Goal: Navigation & Orientation: Find specific page/section

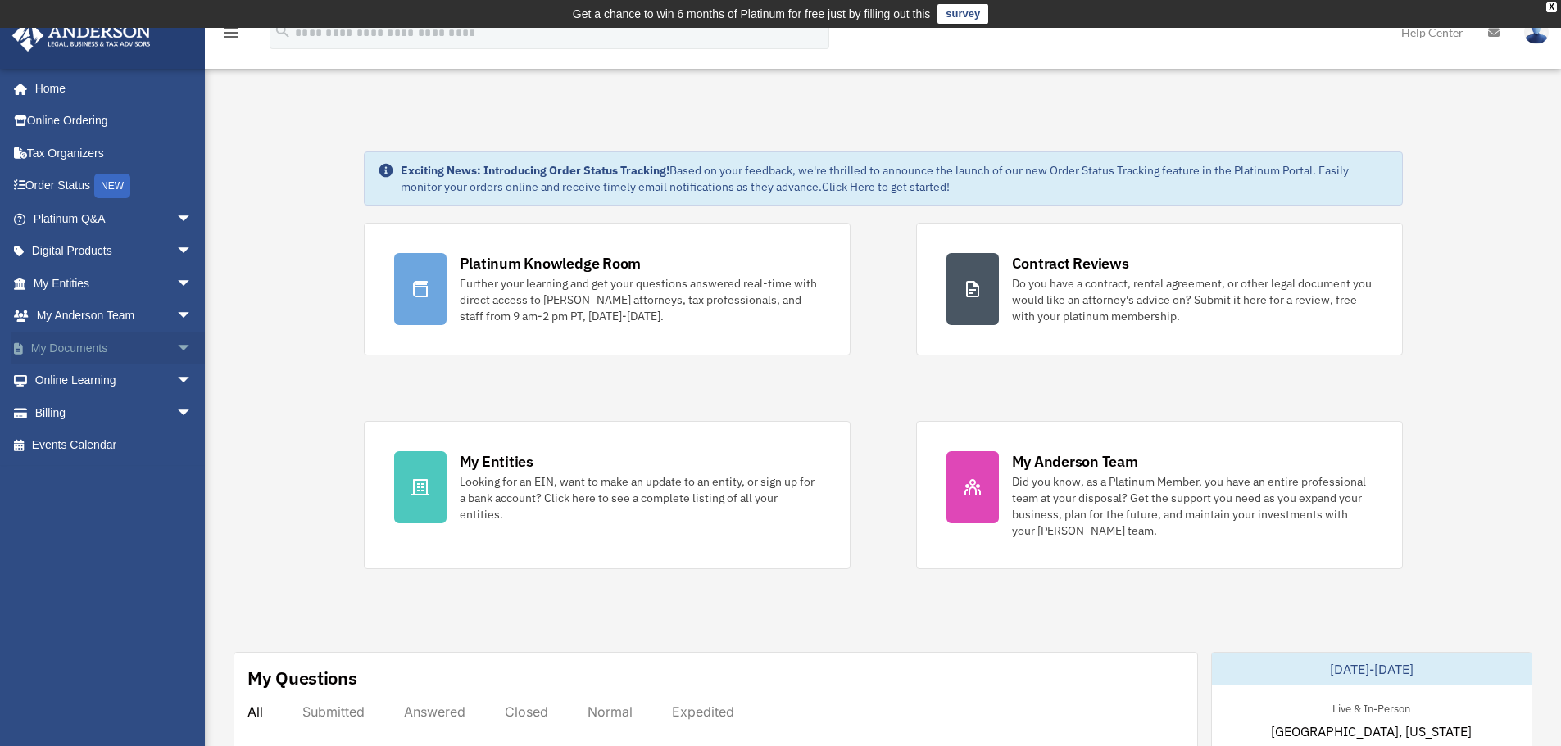
click at [49, 350] on link "My Documents arrow_drop_down" at bounding box center [114, 348] width 206 height 33
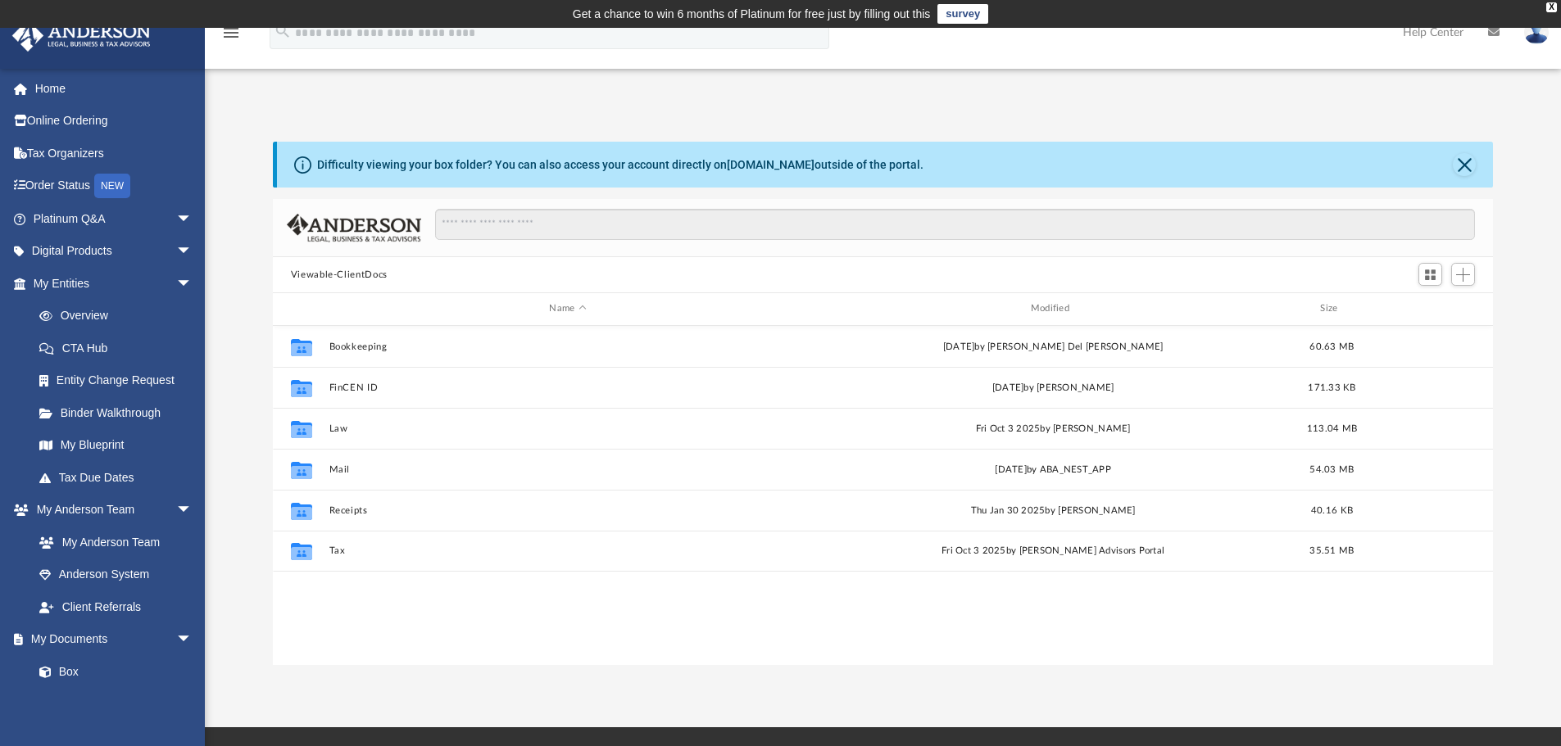
scroll to position [361, 1208]
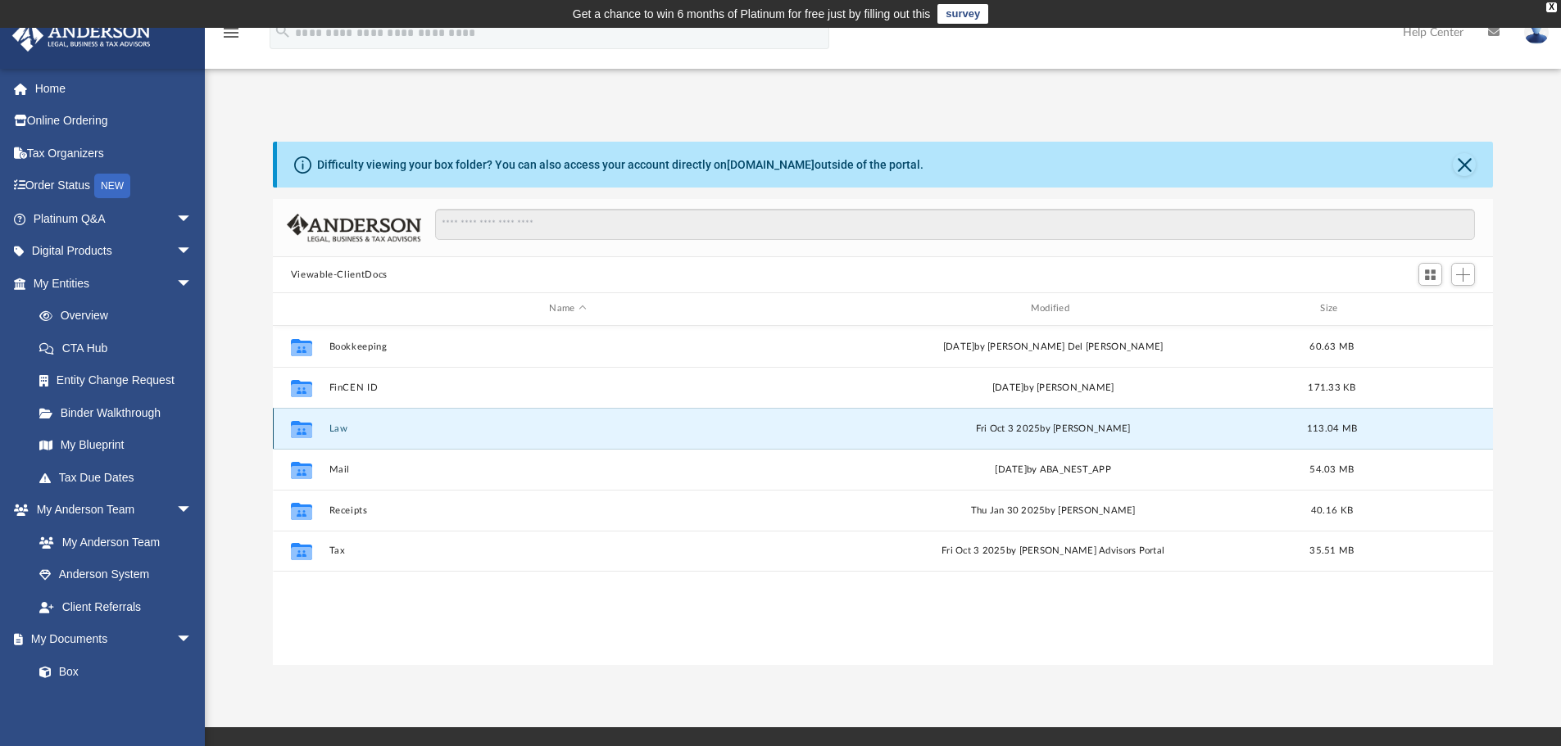
click at [337, 426] on button "Law" at bounding box center [568, 429] width 478 height 11
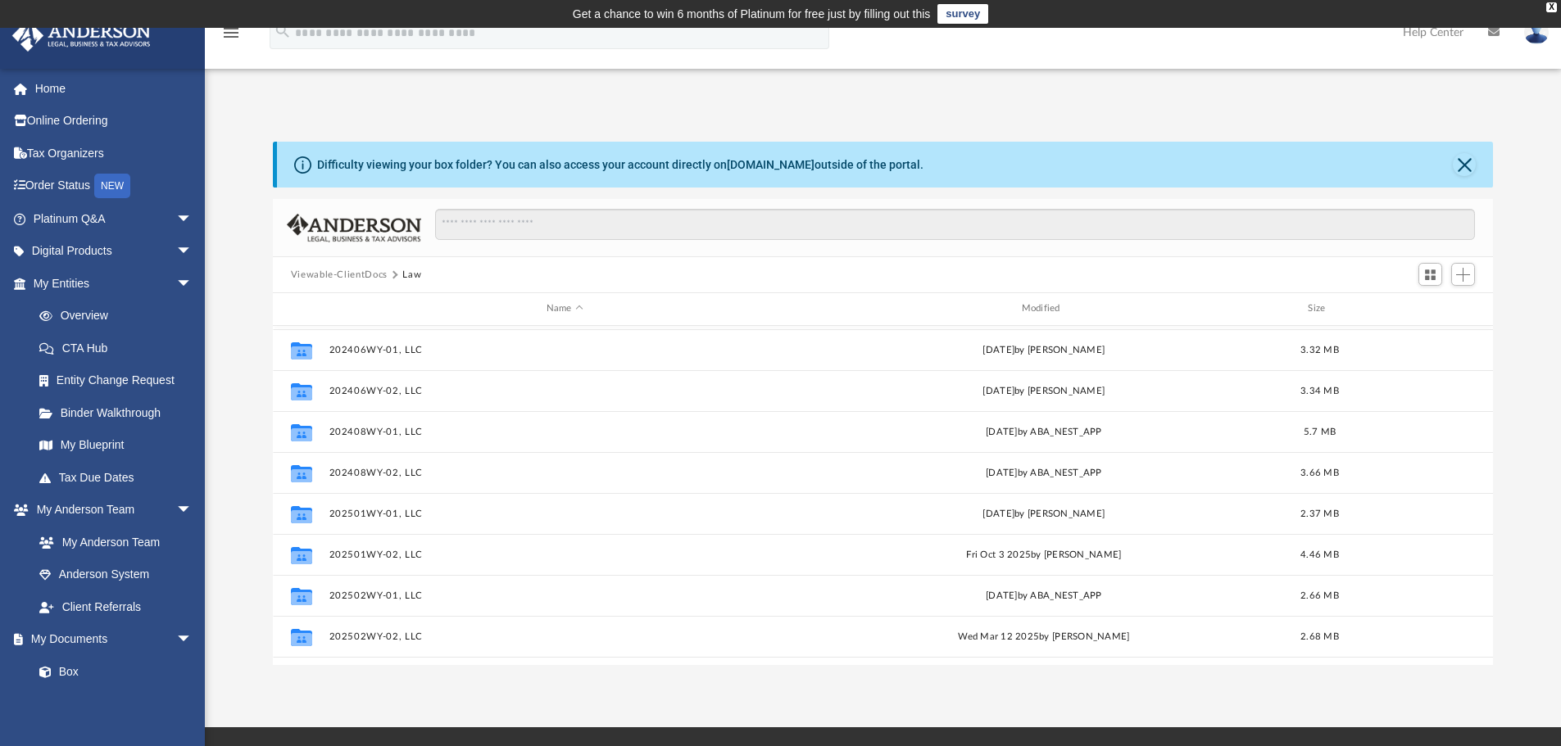
scroll to position [410, 0]
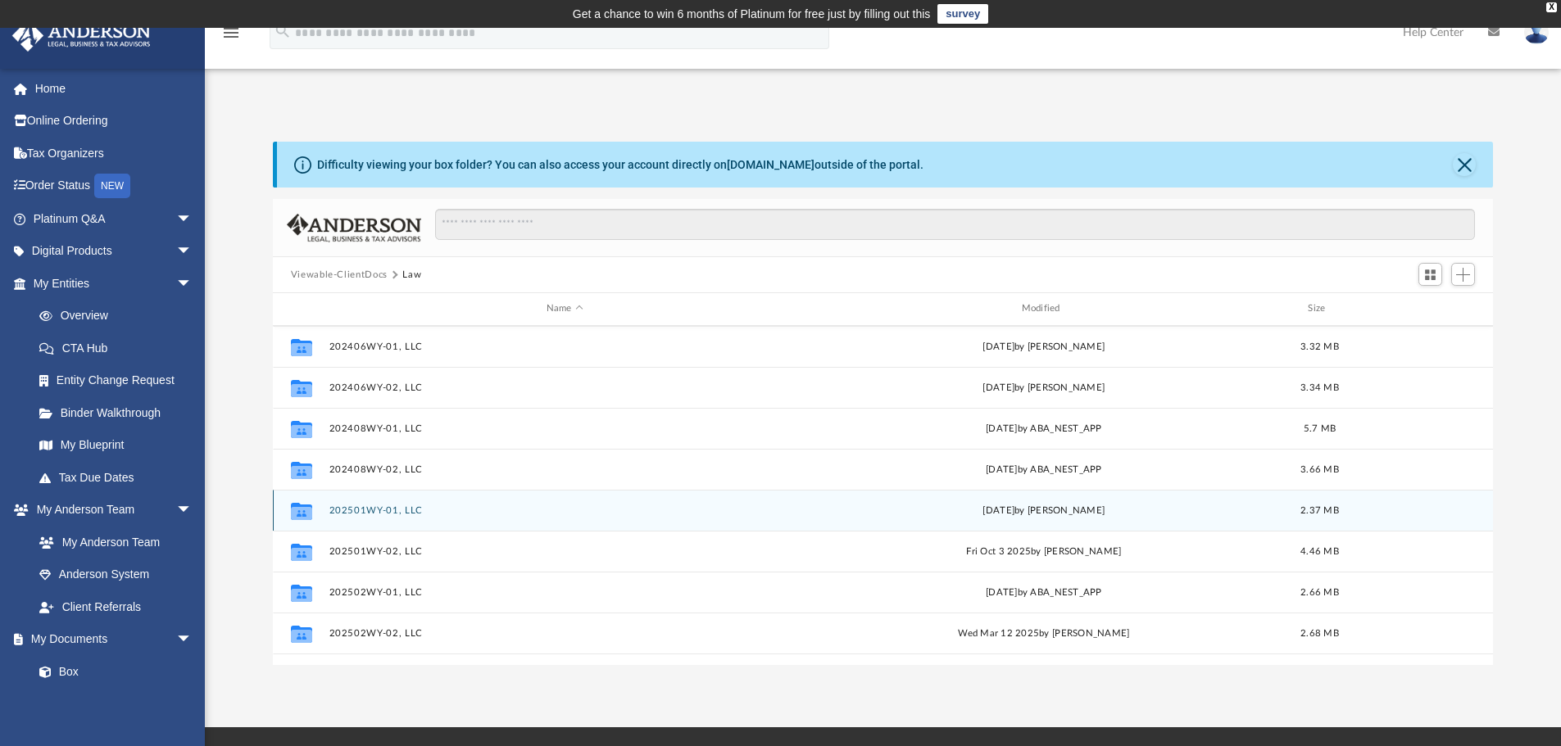
click at [368, 507] on button "202501WY-01, LLC" at bounding box center [565, 511] width 472 height 11
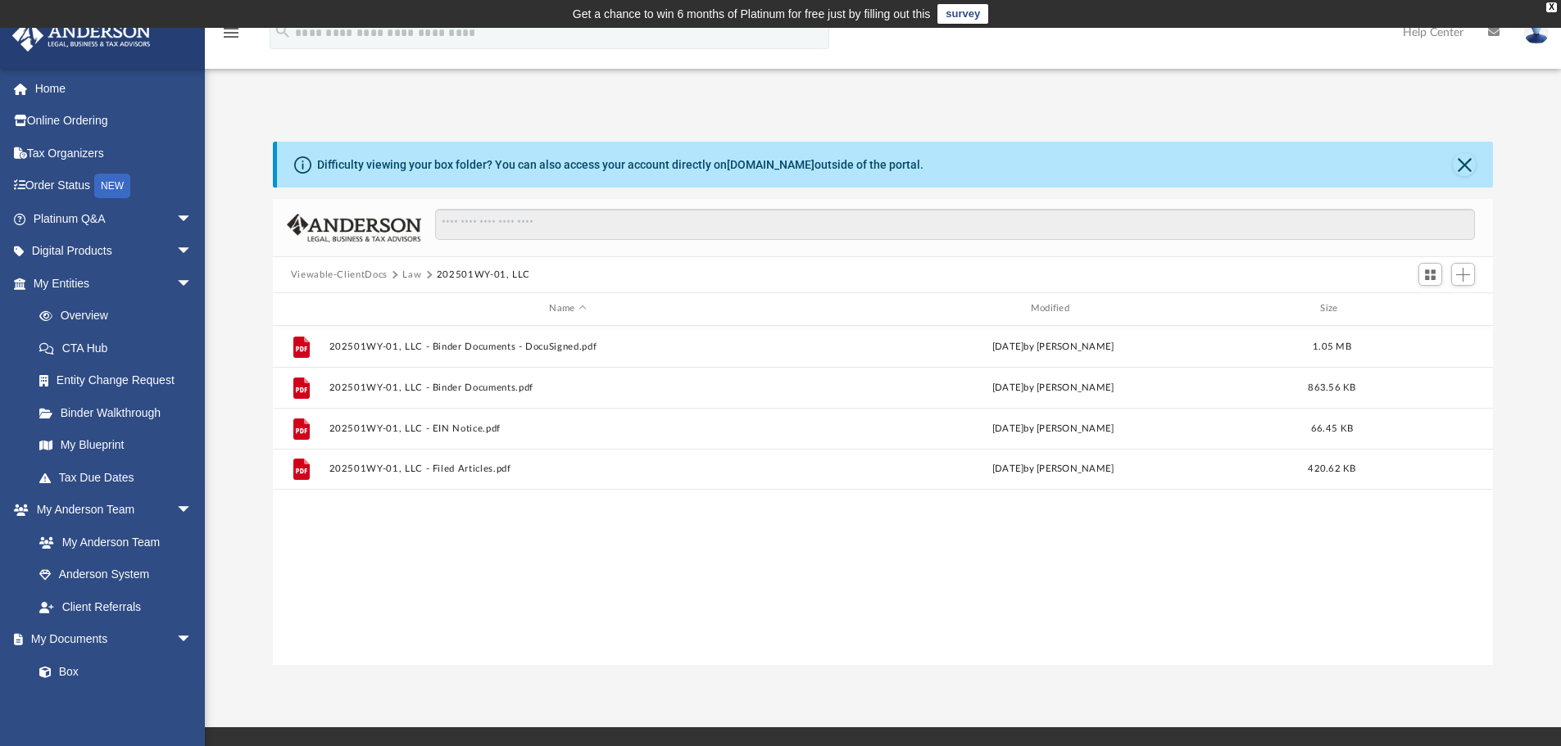
scroll to position [0, 0]
click at [409, 276] on button "Law" at bounding box center [411, 275] width 19 height 15
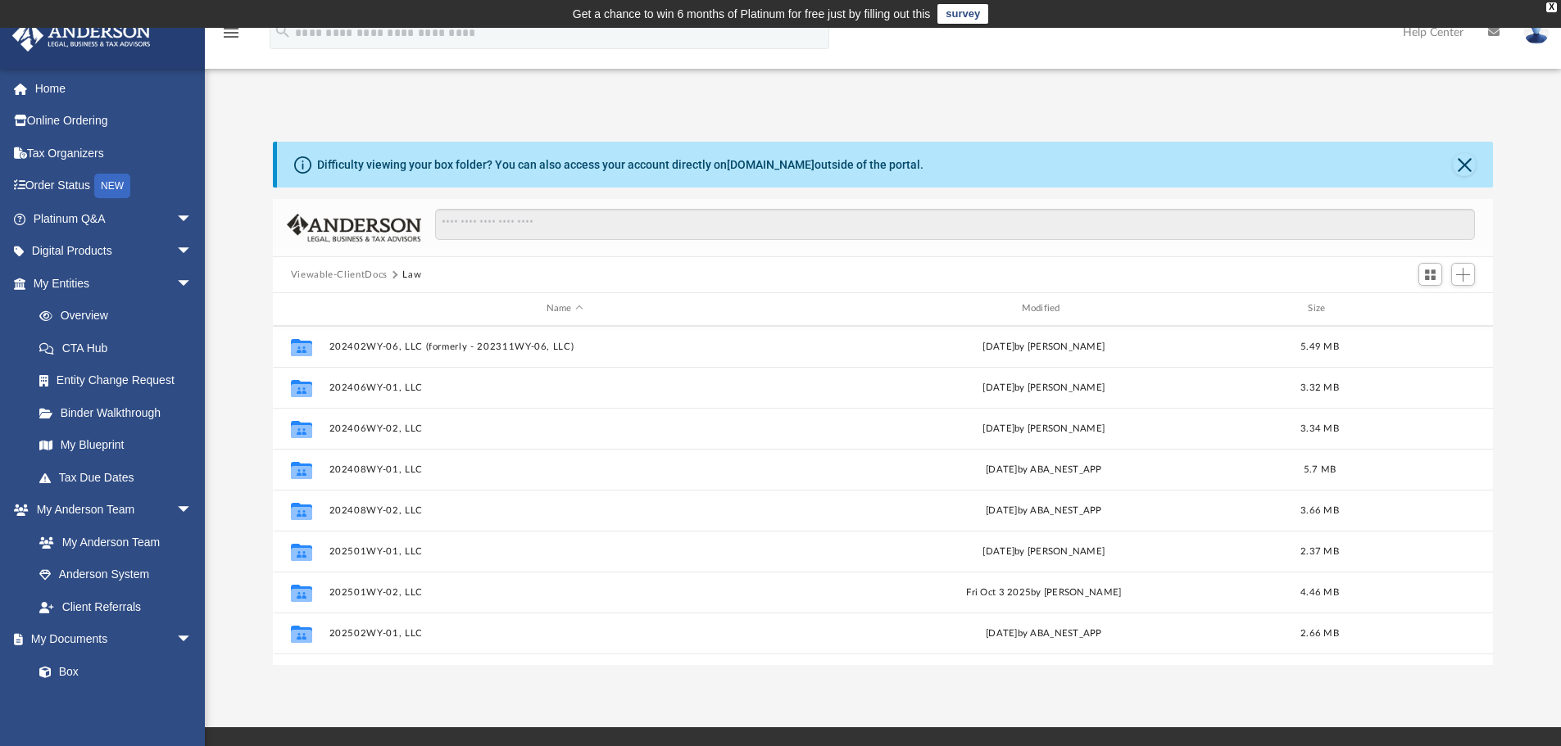
scroll to position [410, 0]
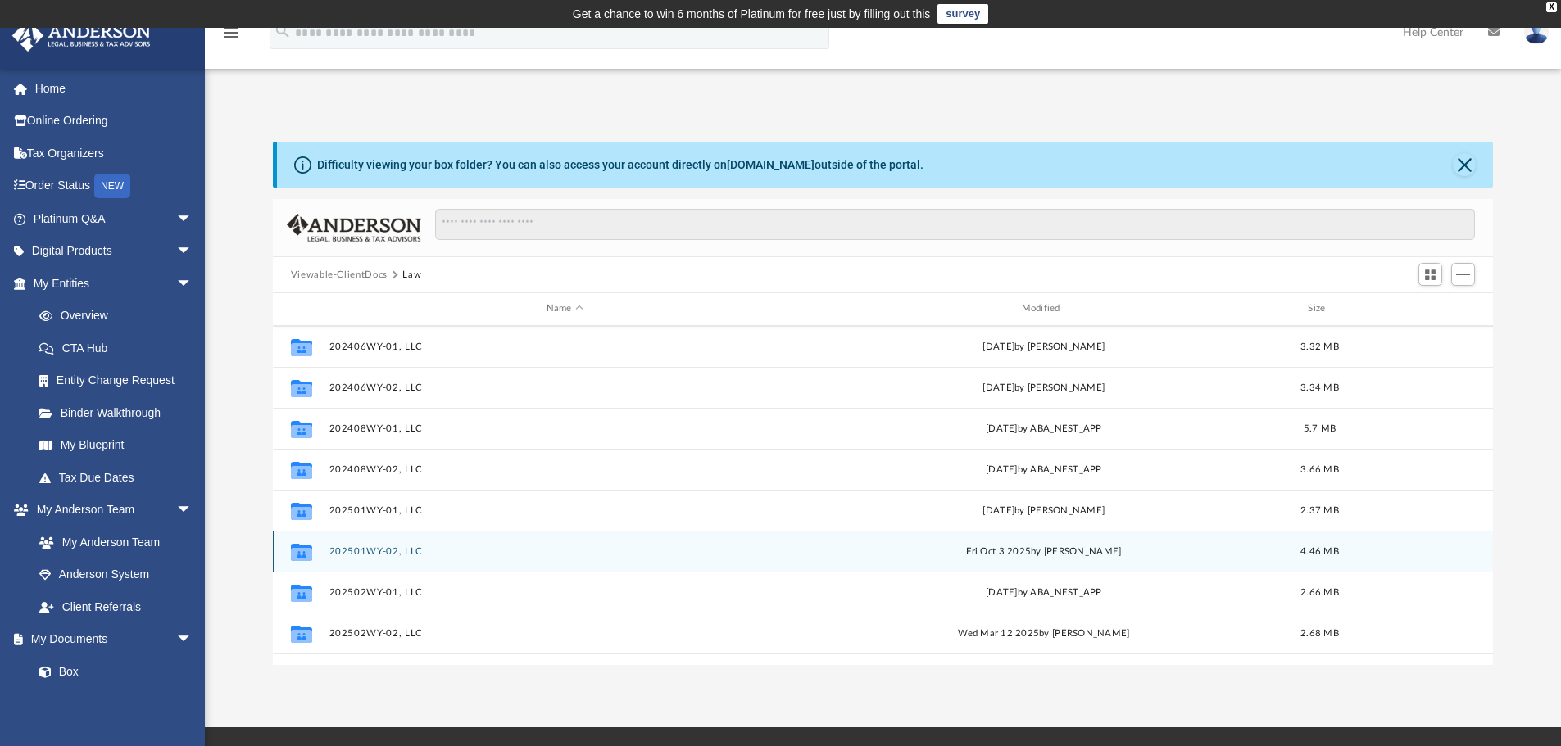
click at [380, 546] on button "202501WY-02, LLC" at bounding box center [565, 551] width 472 height 11
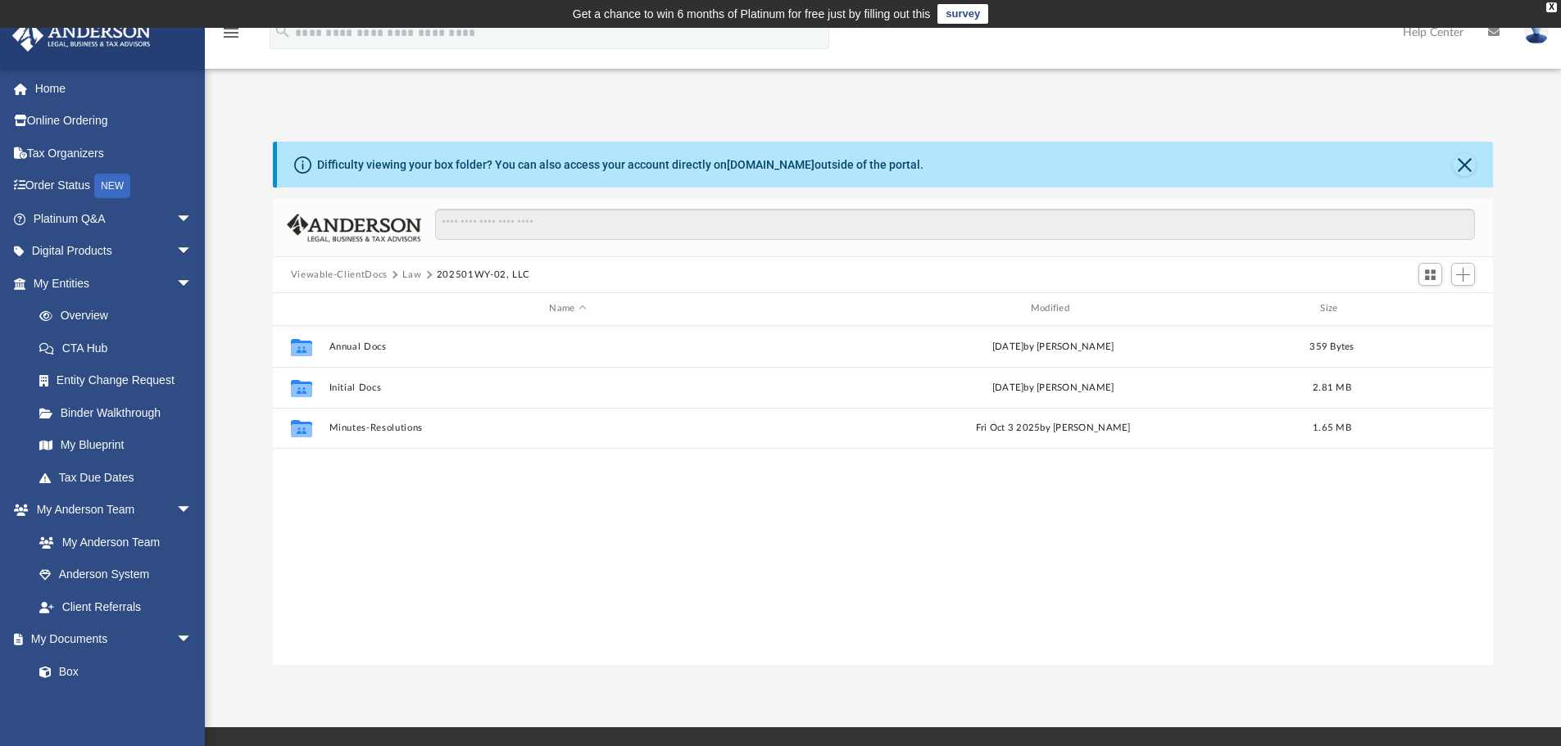
scroll to position [0, 0]
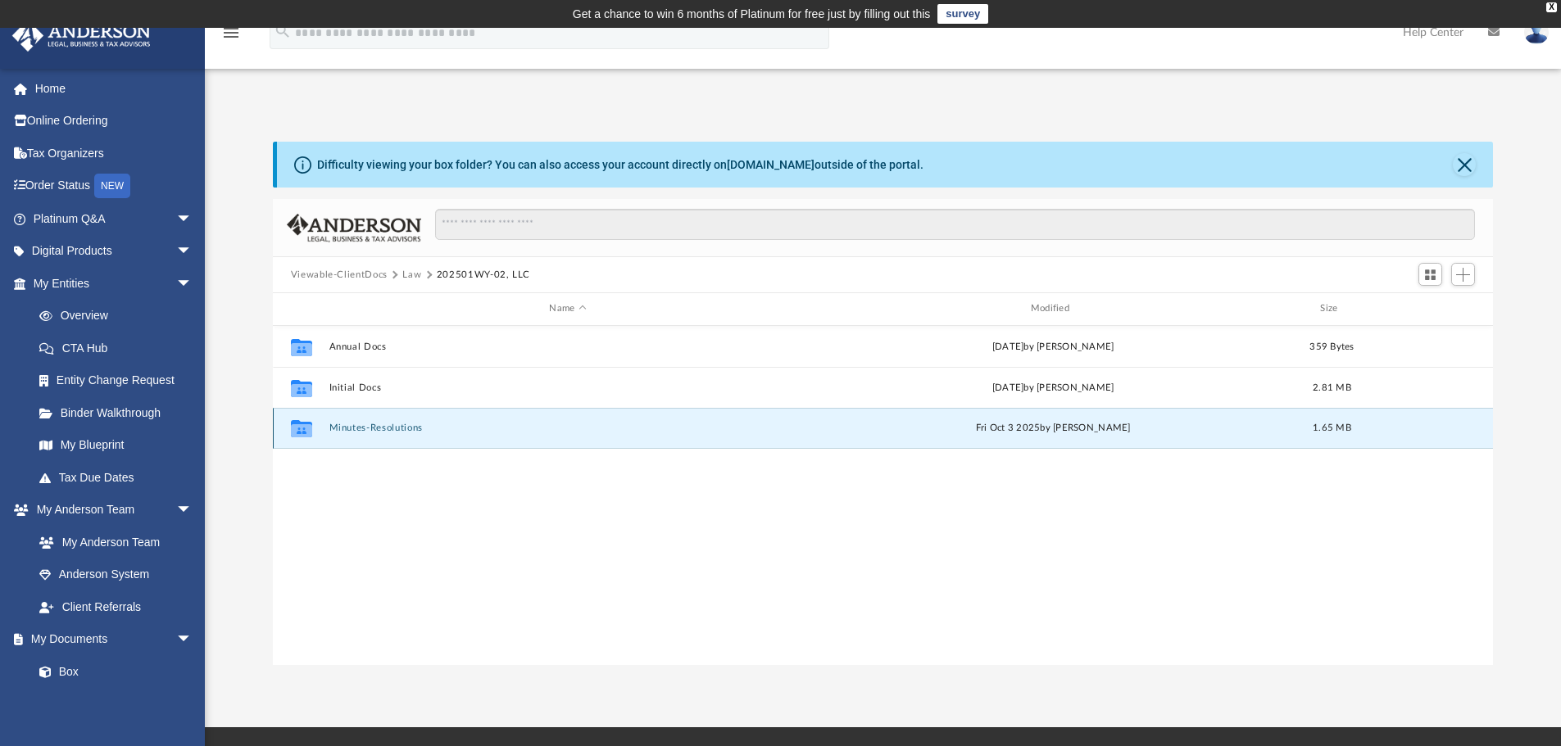
click at [383, 426] on button "Minutes-Resolutions" at bounding box center [568, 428] width 478 height 11
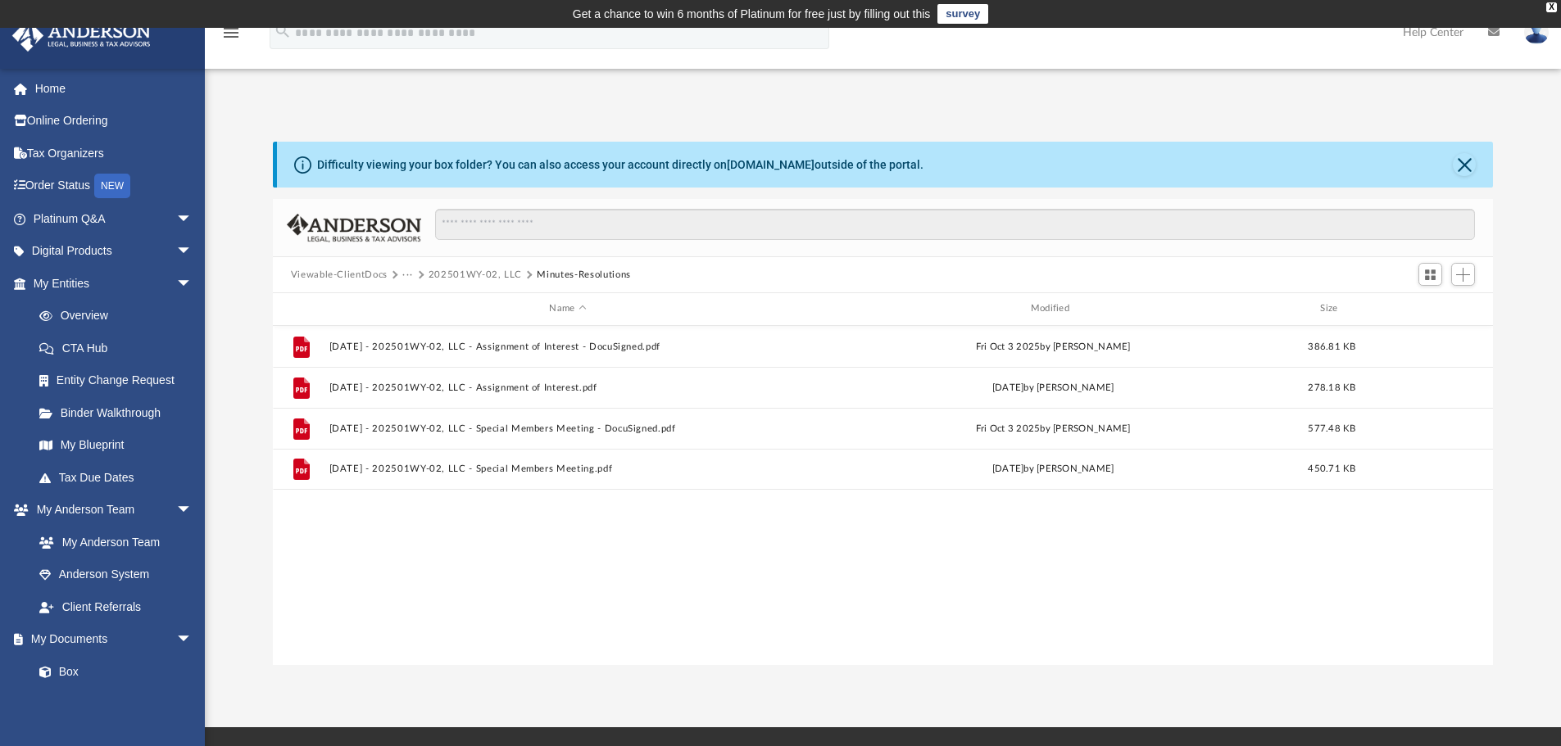
click at [492, 275] on button "202501WY-02, LLC" at bounding box center [475, 275] width 93 height 15
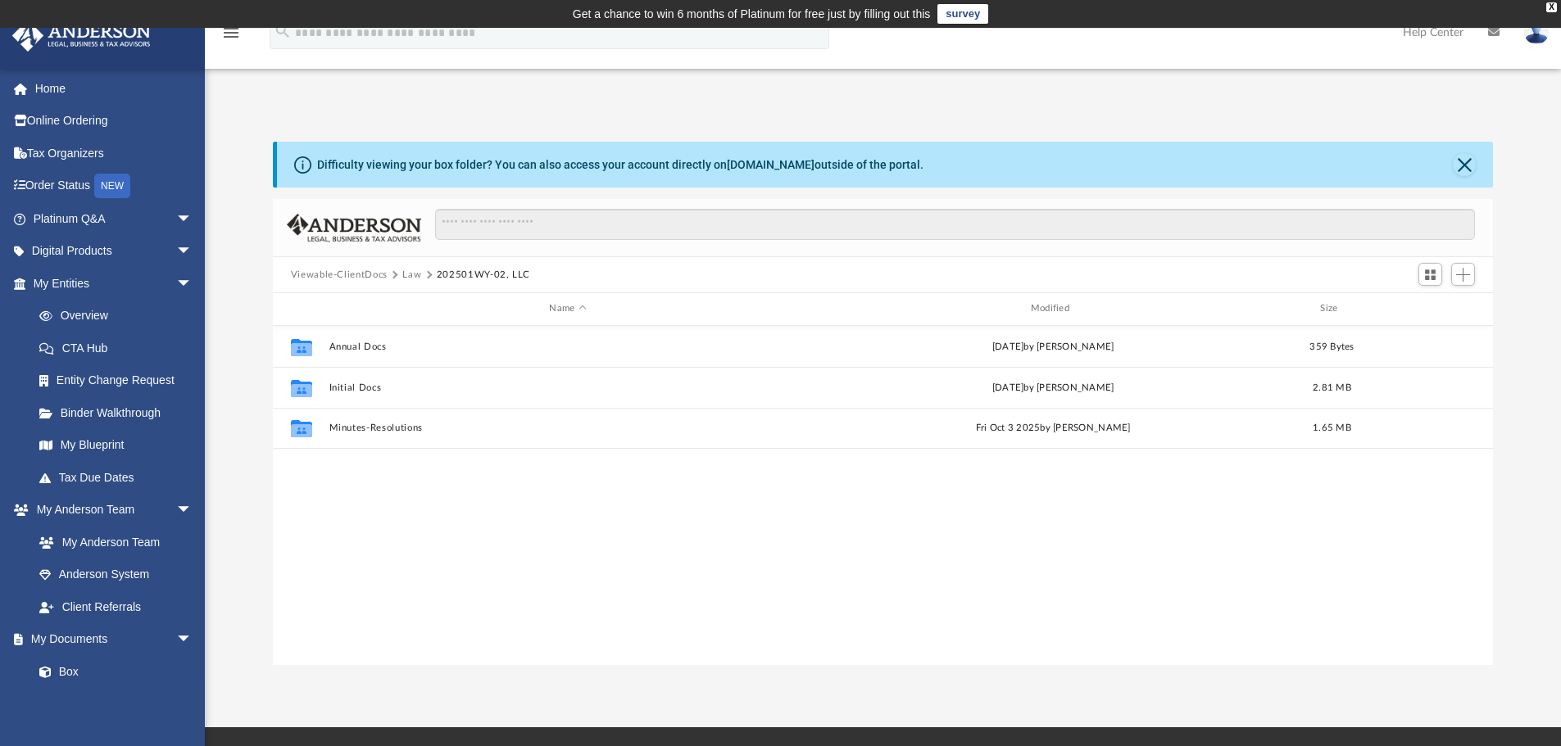
click at [405, 276] on button "Law" at bounding box center [411, 275] width 19 height 15
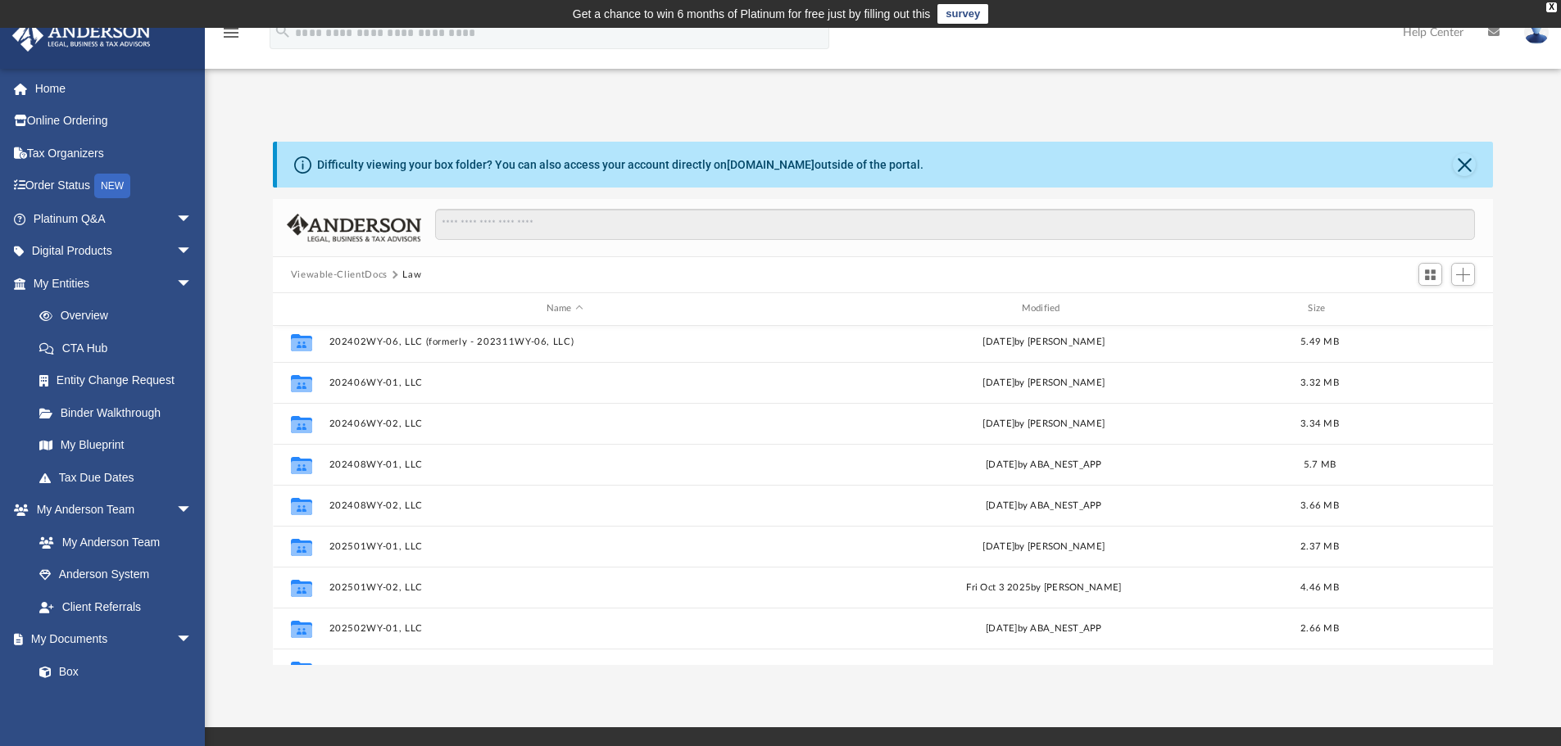
scroll to position [410, 0]
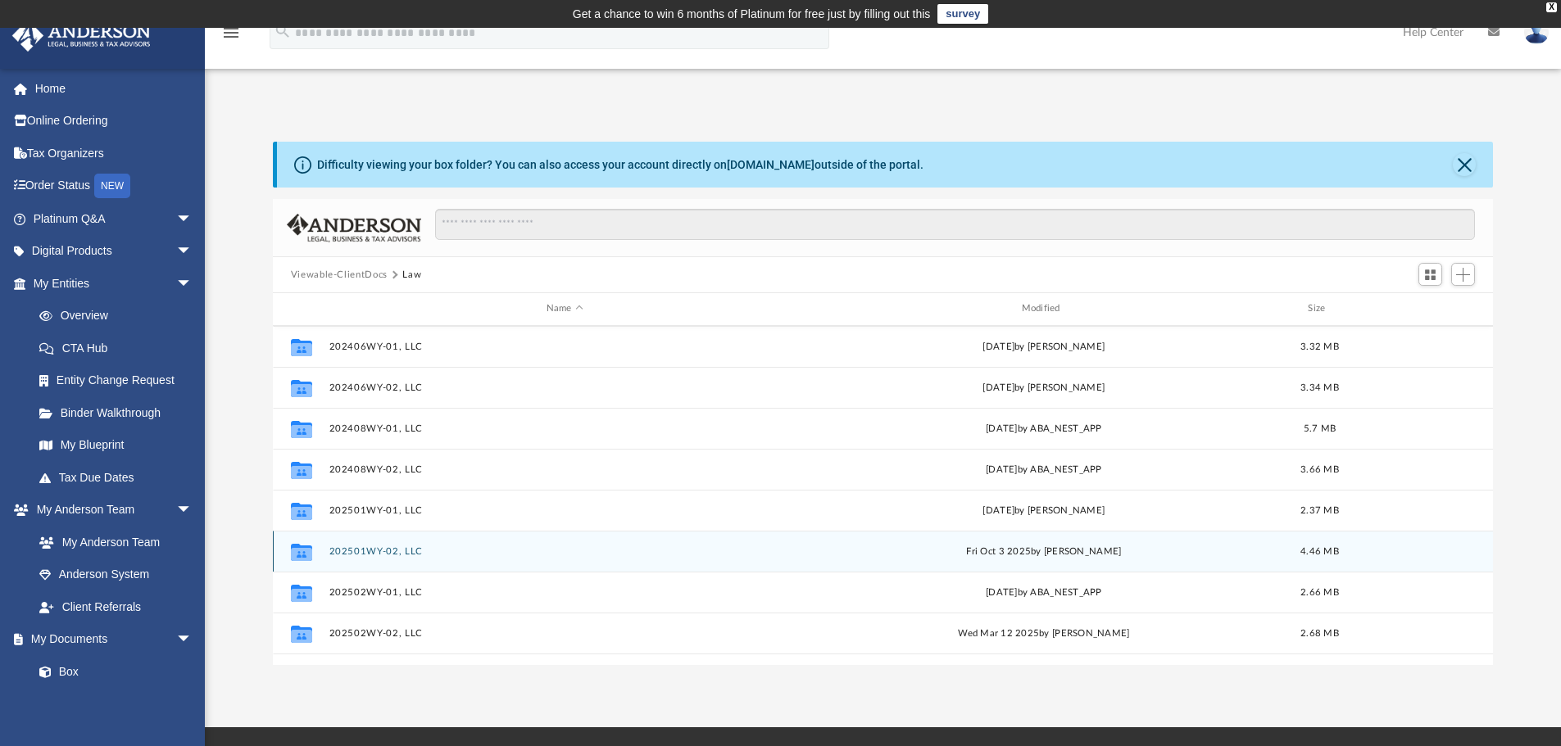
click at [395, 546] on button "202501WY-02, LLC" at bounding box center [565, 551] width 472 height 11
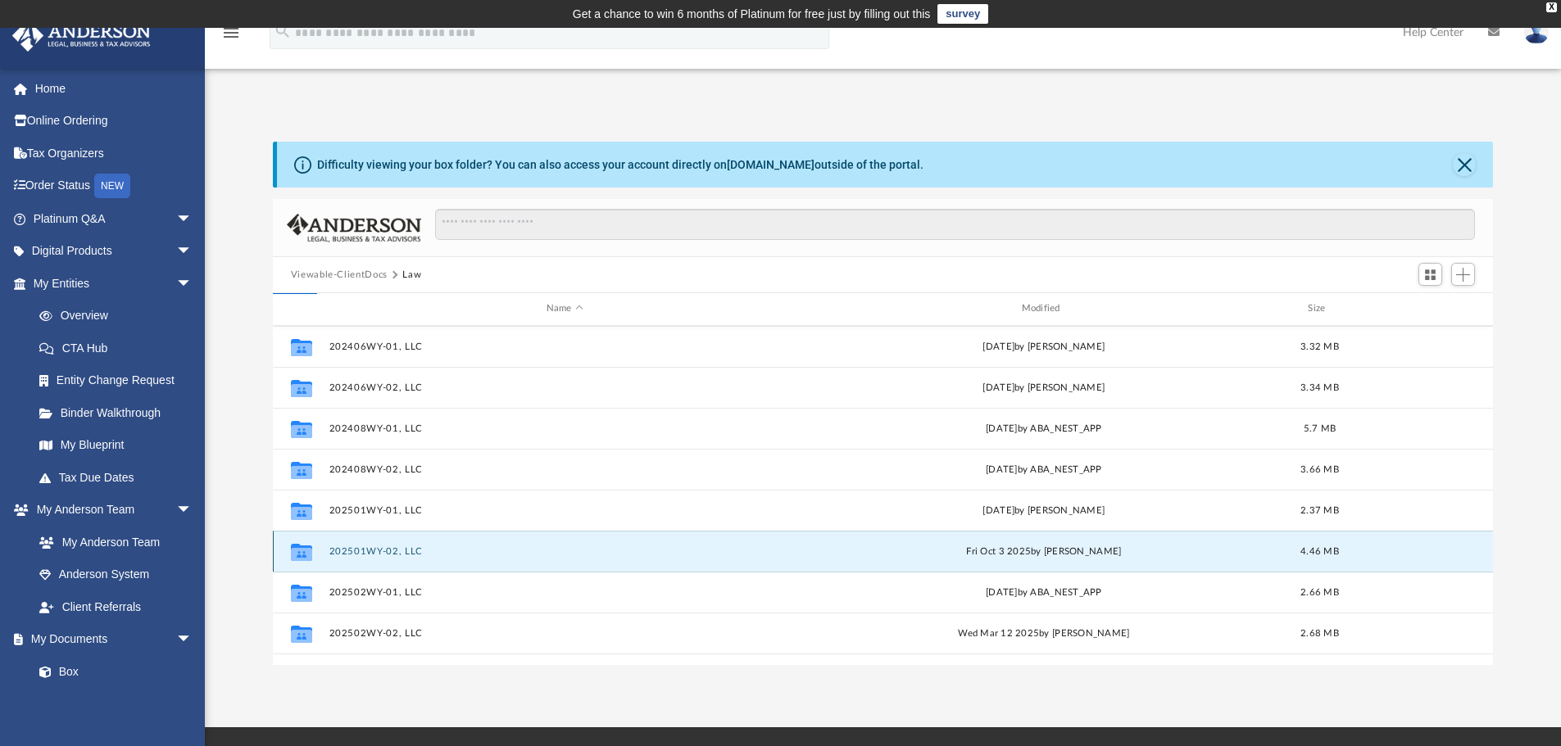
scroll to position [0, 0]
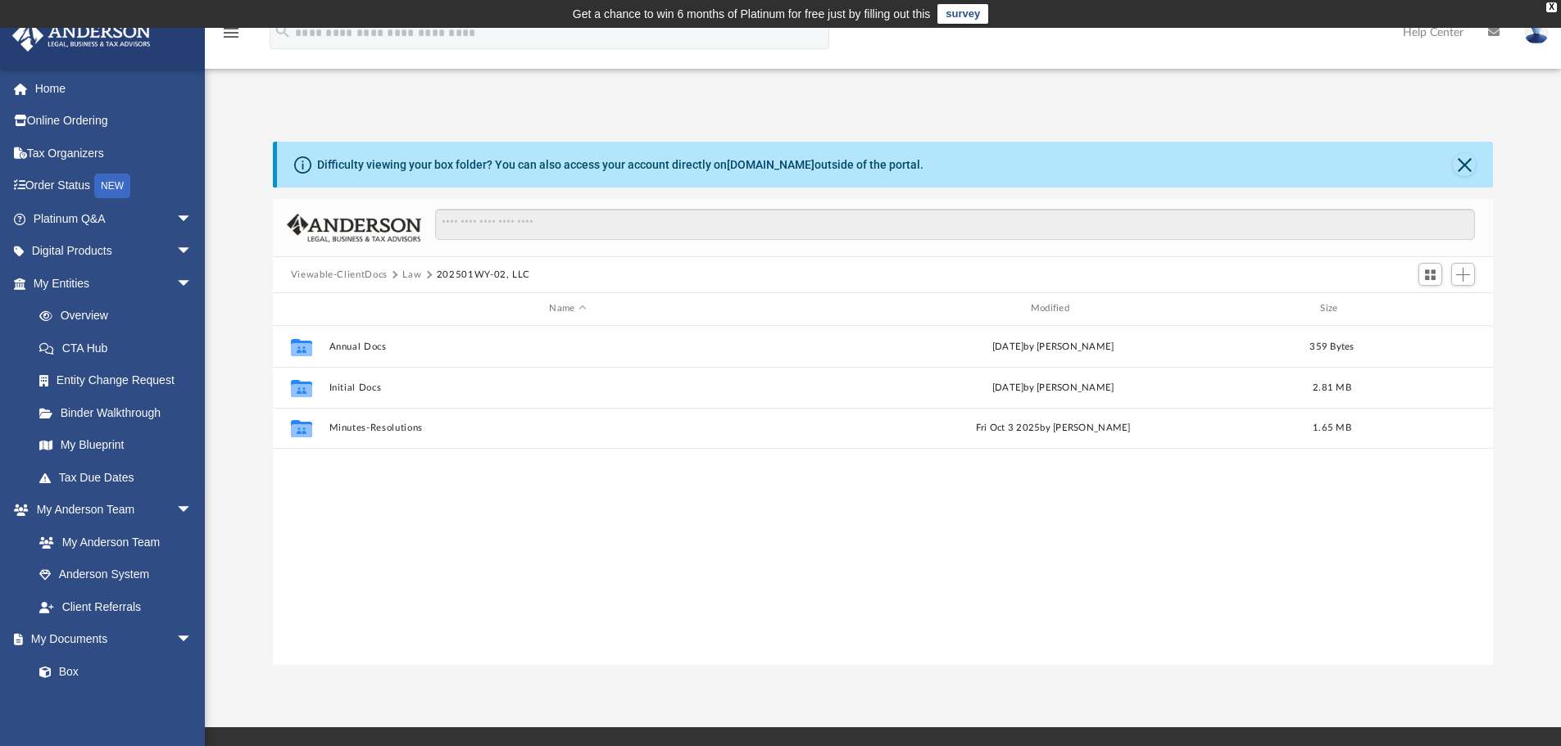
click at [1539, 34] on img at bounding box center [1536, 32] width 25 height 24
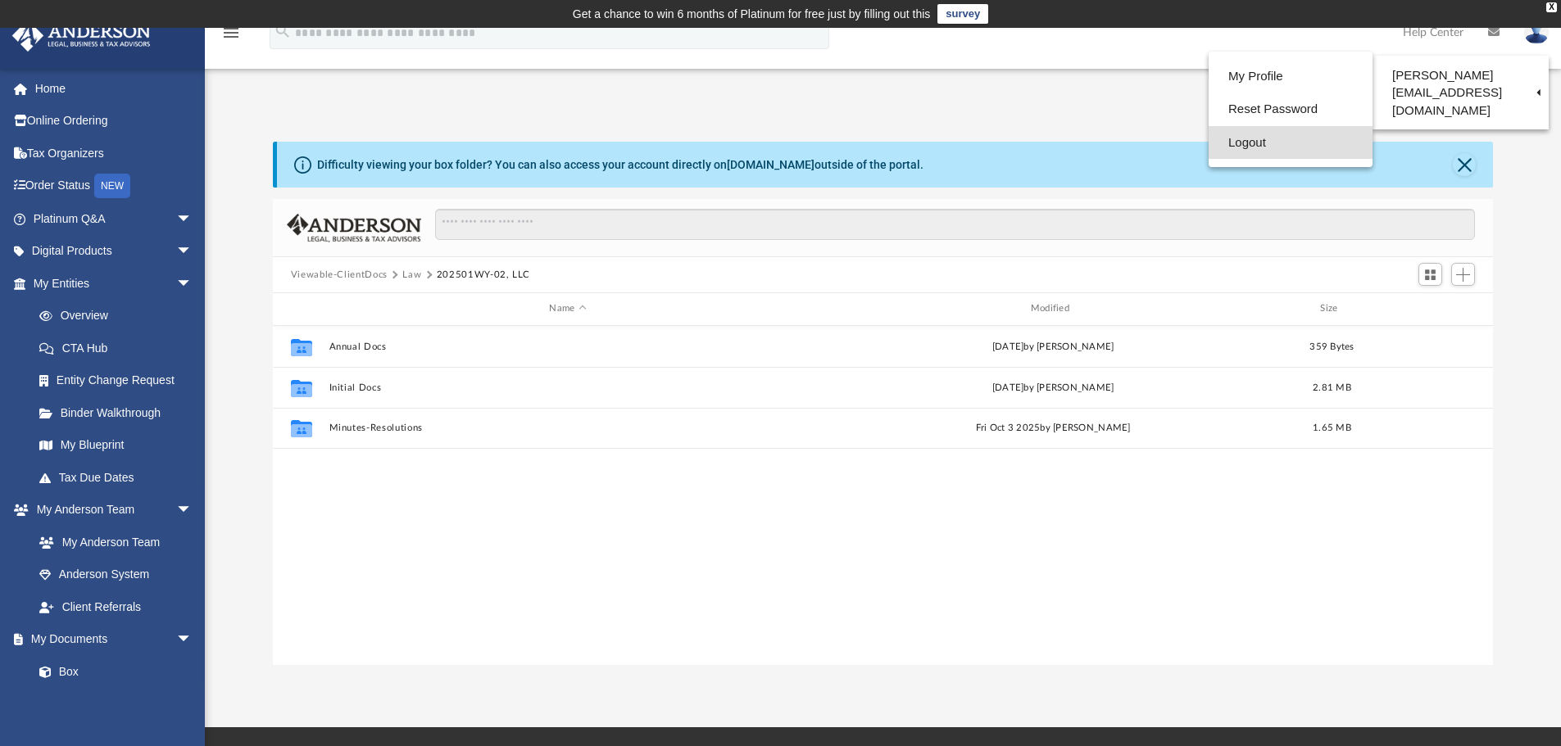
click at [1249, 142] on link "Logout" at bounding box center [1291, 143] width 164 height 34
